Goal: Obtain resource: Download file/media

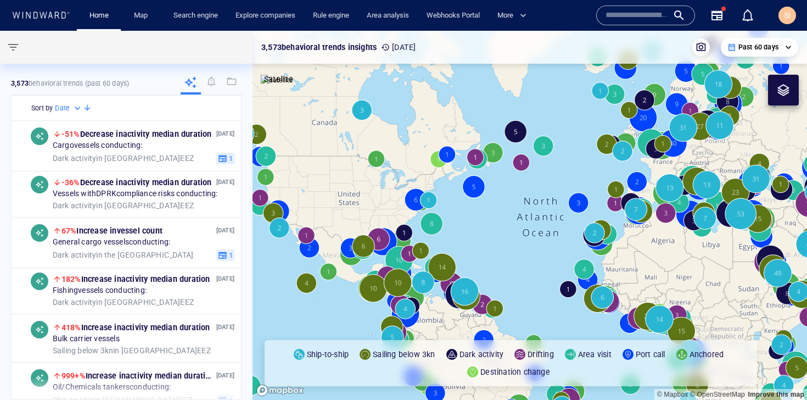
click at [649, 18] on input "text" at bounding box center [637, 15] width 63 height 16
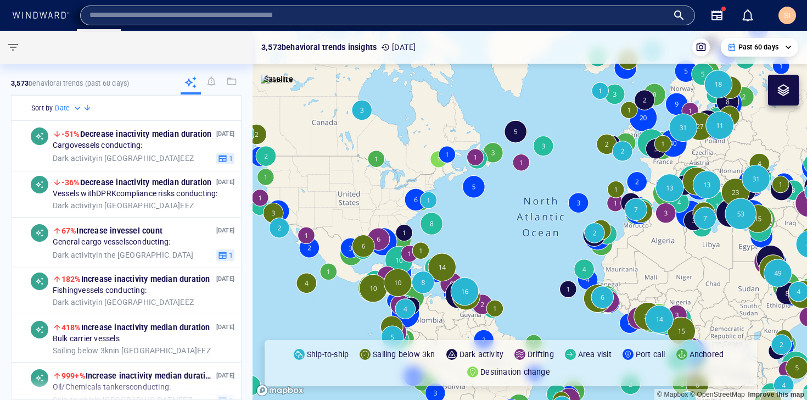
click at [511, 14] on input "text" at bounding box center [379, 15] width 579 height 16
paste input "*******"
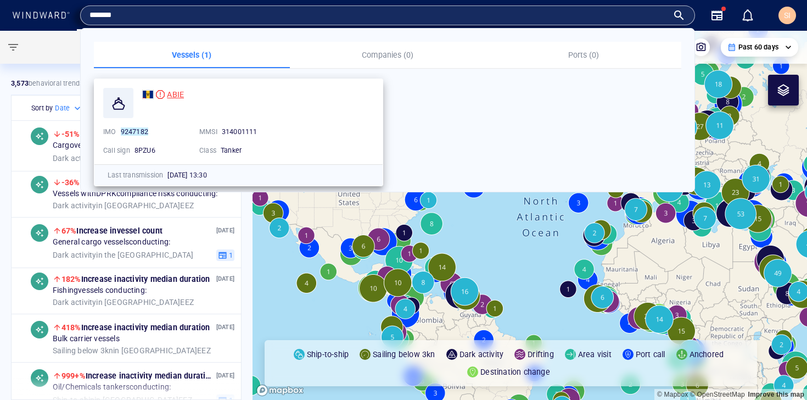
type input "*******"
click at [177, 95] on span "ABIE" at bounding box center [175, 94] width 17 height 9
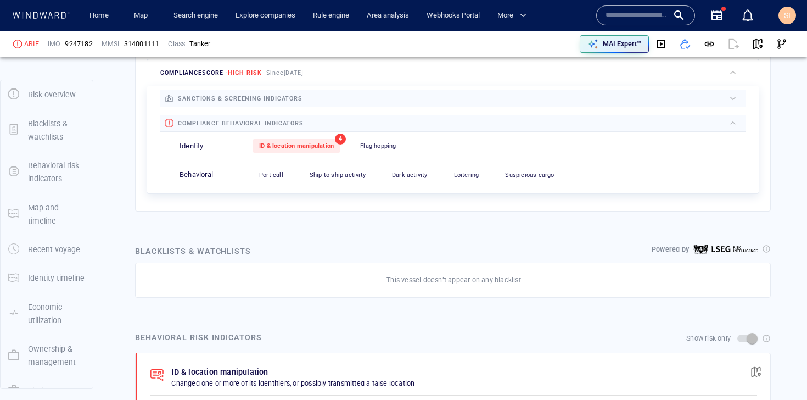
scroll to position [99, 0]
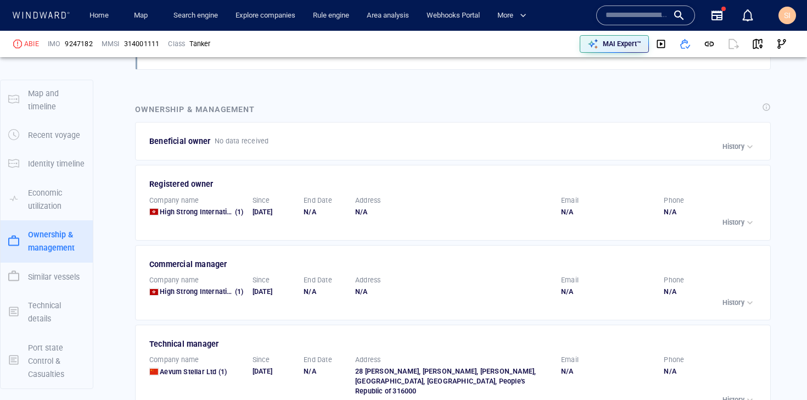
scroll to position [1980, 0]
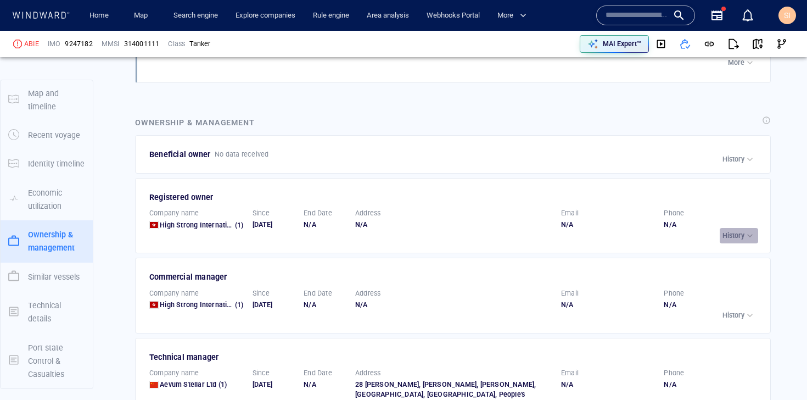
click at [723, 238] on p "History" at bounding box center [734, 236] width 22 height 10
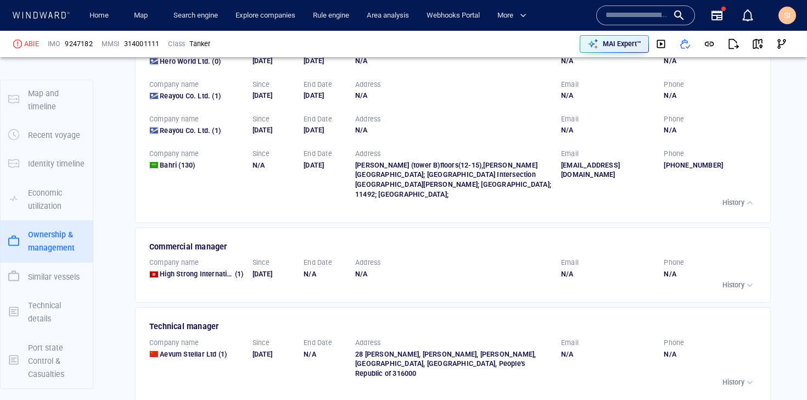
scroll to position [2400, 0]
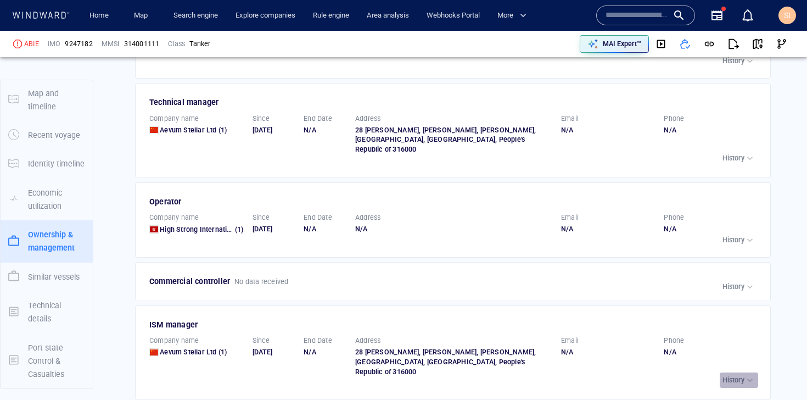
click at [745, 375] on div "button" at bounding box center [750, 380] width 11 height 11
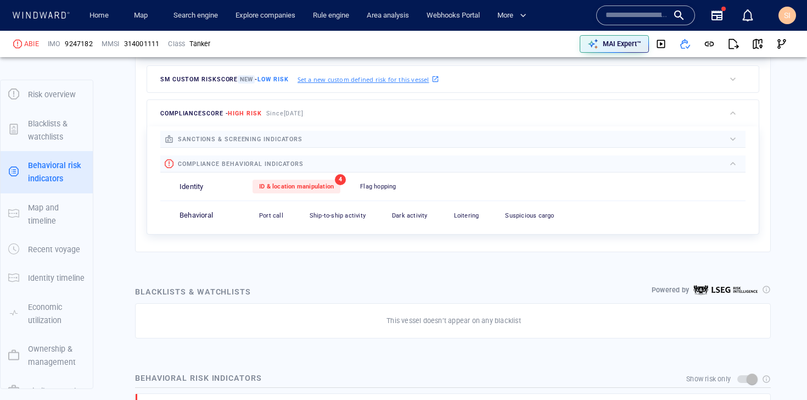
scroll to position [0, 0]
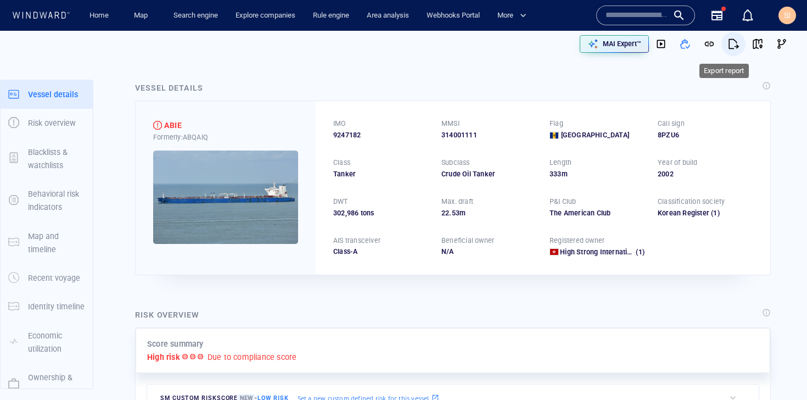
click at [730, 49] on button "button" at bounding box center [734, 44] width 24 height 24
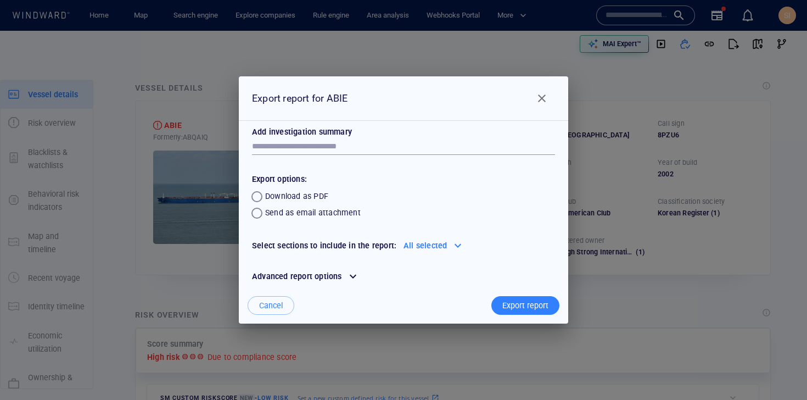
click at [449, 247] on div at bounding box center [458, 246] width 18 height 18
click at [516, 261] on div "Advanced report options" at bounding box center [403, 276] width 321 height 31
click at [354, 274] on div at bounding box center [353, 276] width 18 height 18
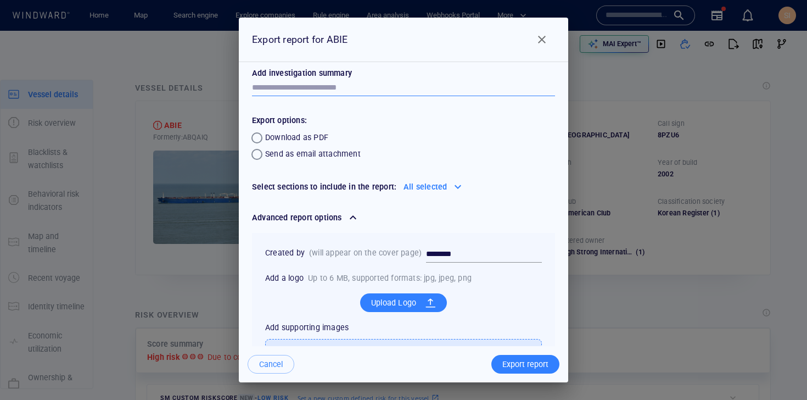
click at [406, 86] on textarea at bounding box center [403, 87] width 303 height 9
type textarea "**********"
click at [534, 372] on div "Export report" at bounding box center [525, 364] width 72 height 23
click at [537, 367] on div "Export report" at bounding box center [525, 364] width 51 height 18
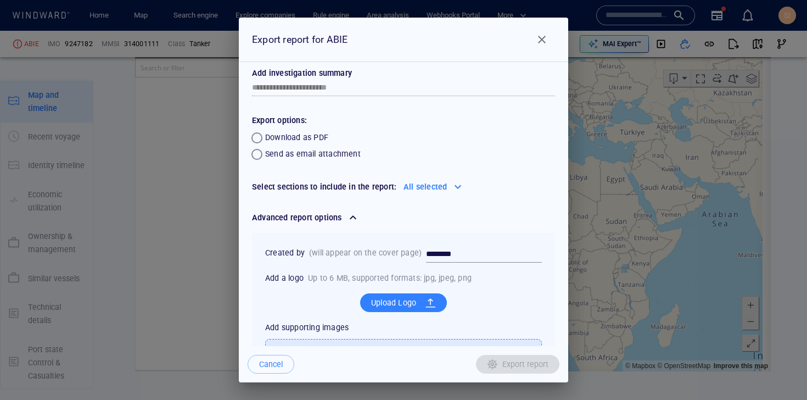
scroll to position [3504, 0]
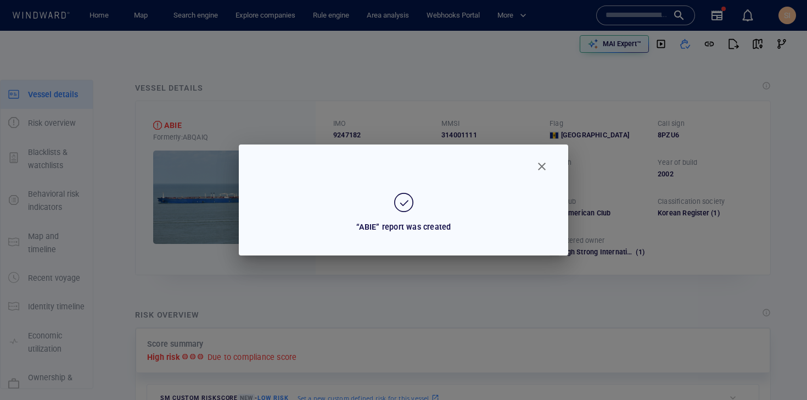
click at [546, 166] on span "Close" at bounding box center [541, 166] width 13 height 13
